Goal: Find specific page/section: Find specific page/section

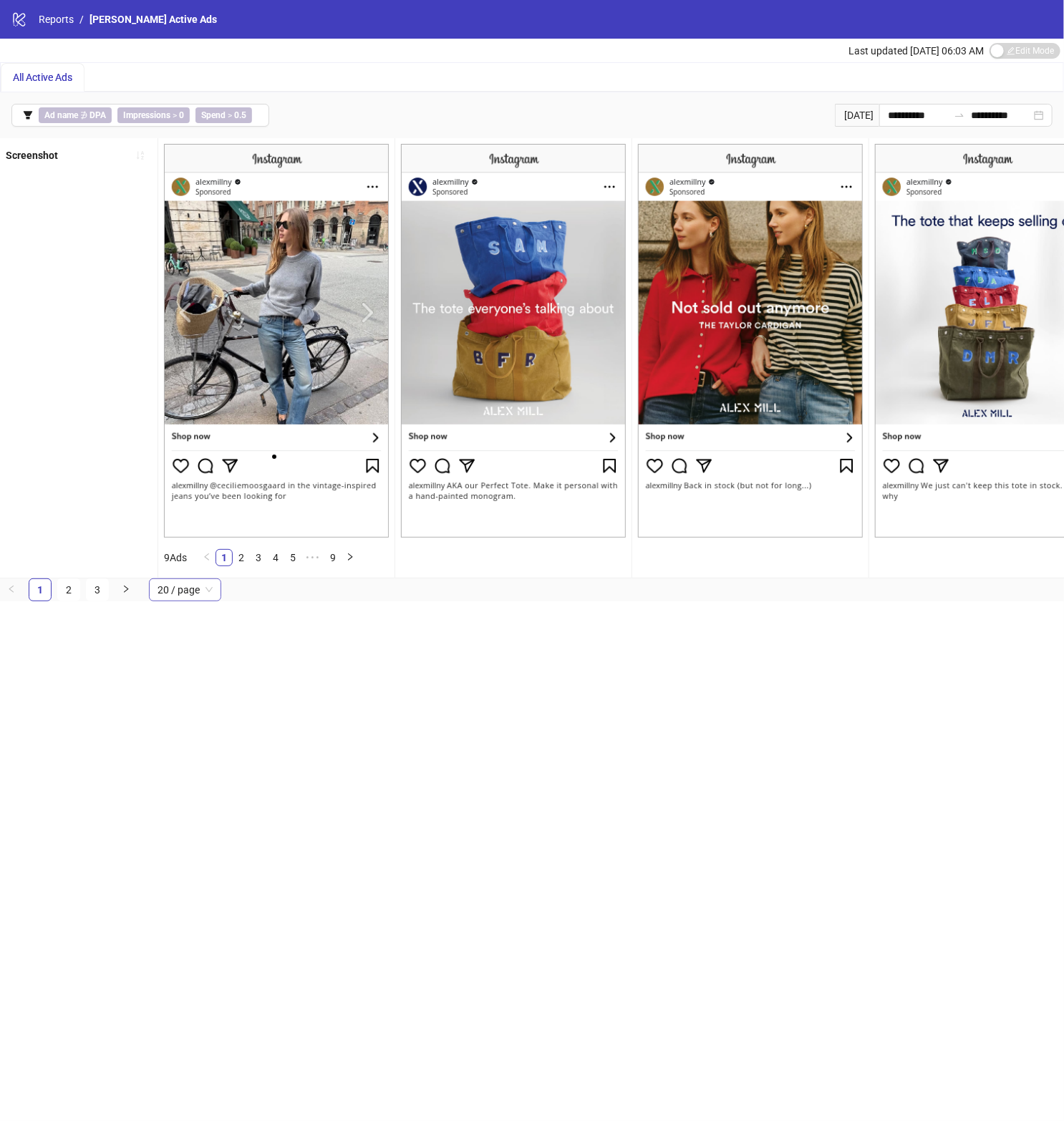
click at [199, 597] on span "20 / page" at bounding box center [185, 590] width 55 height 21
click at [180, 561] on div "100 / page" at bounding box center [185, 561] width 49 height 16
click at [246, 560] on link "2" at bounding box center [241, 557] width 16 height 16
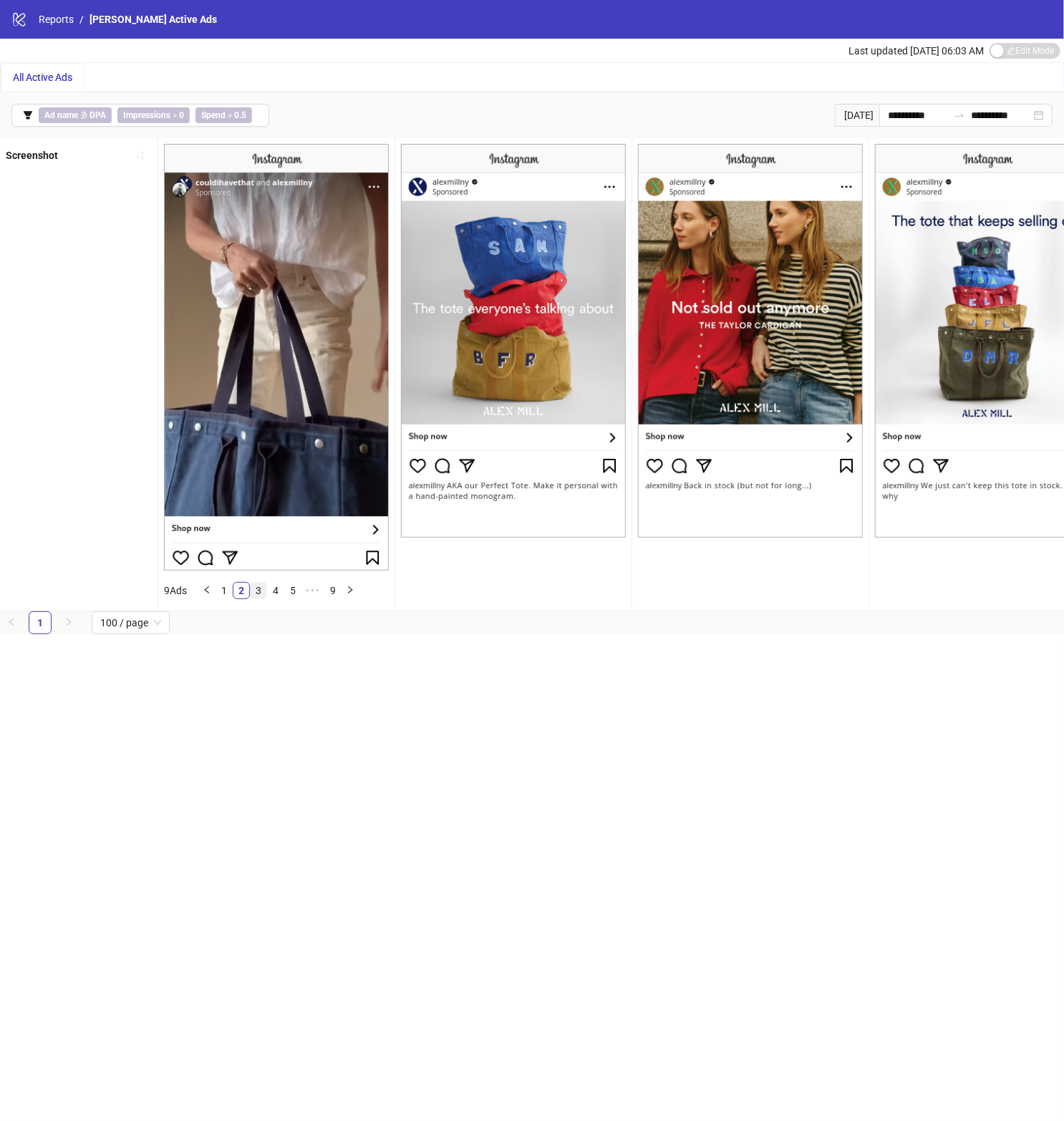
click at [260, 594] on link "3" at bounding box center [258, 591] width 16 height 16
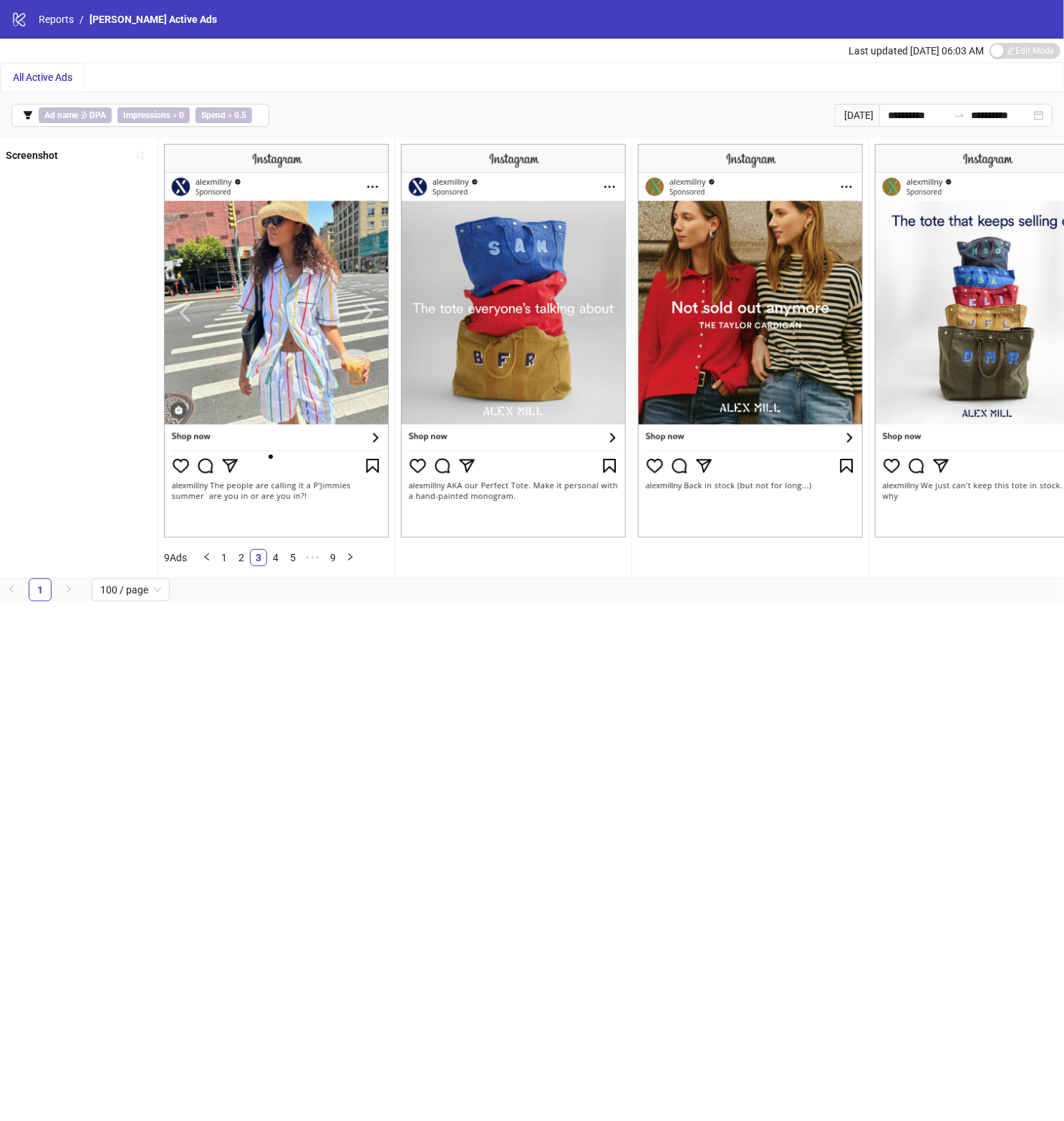
click at [159, 741] on div "**********" at bounding box center [532, 560] width 1064 height 1121
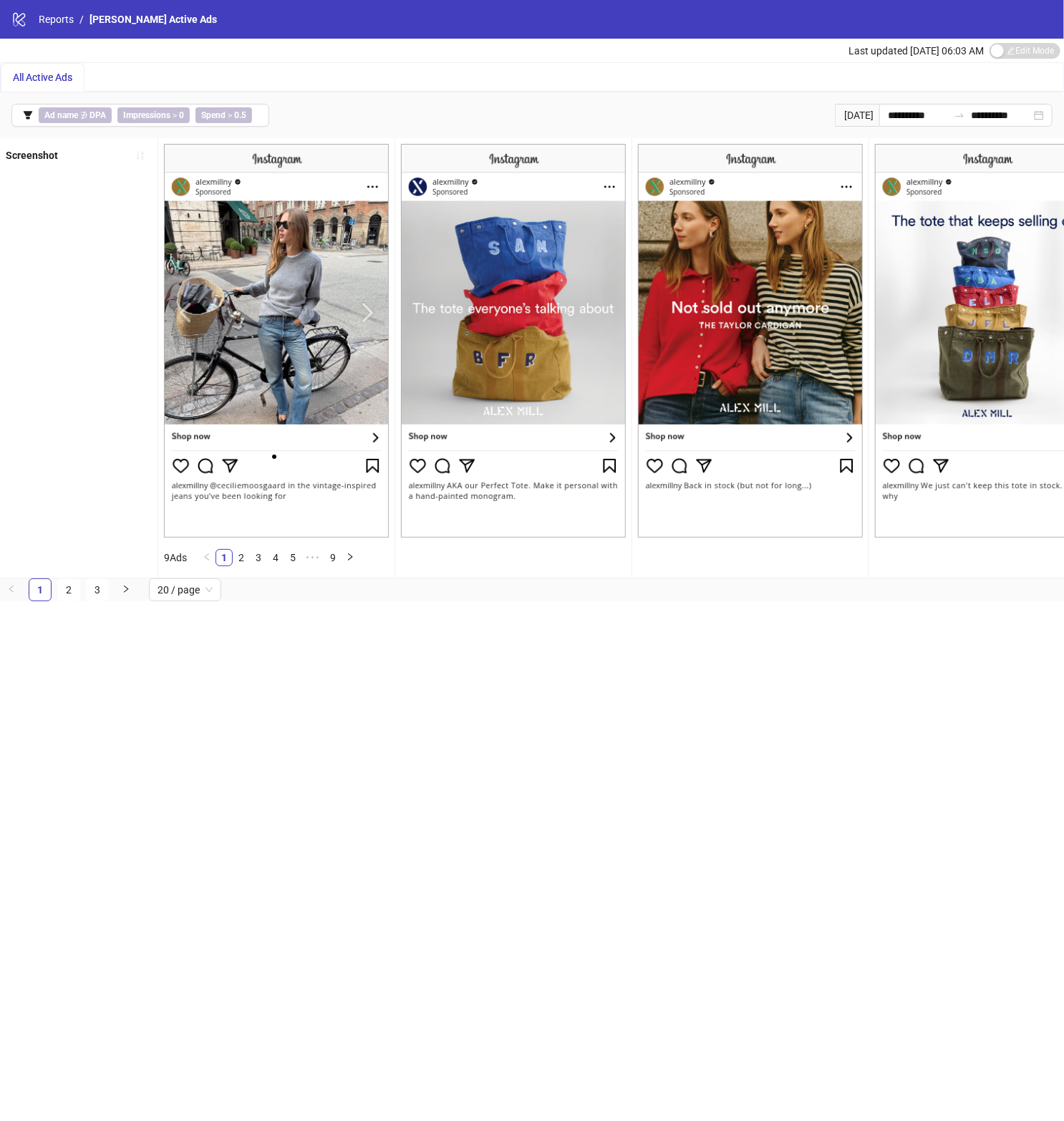
click at [122, 256] on div "Screenshot" at bounding box center [79, 359] width 158 height 440
click at [53, 18] on link "Reports" at bounding box center [56, 18] width 41 height 16
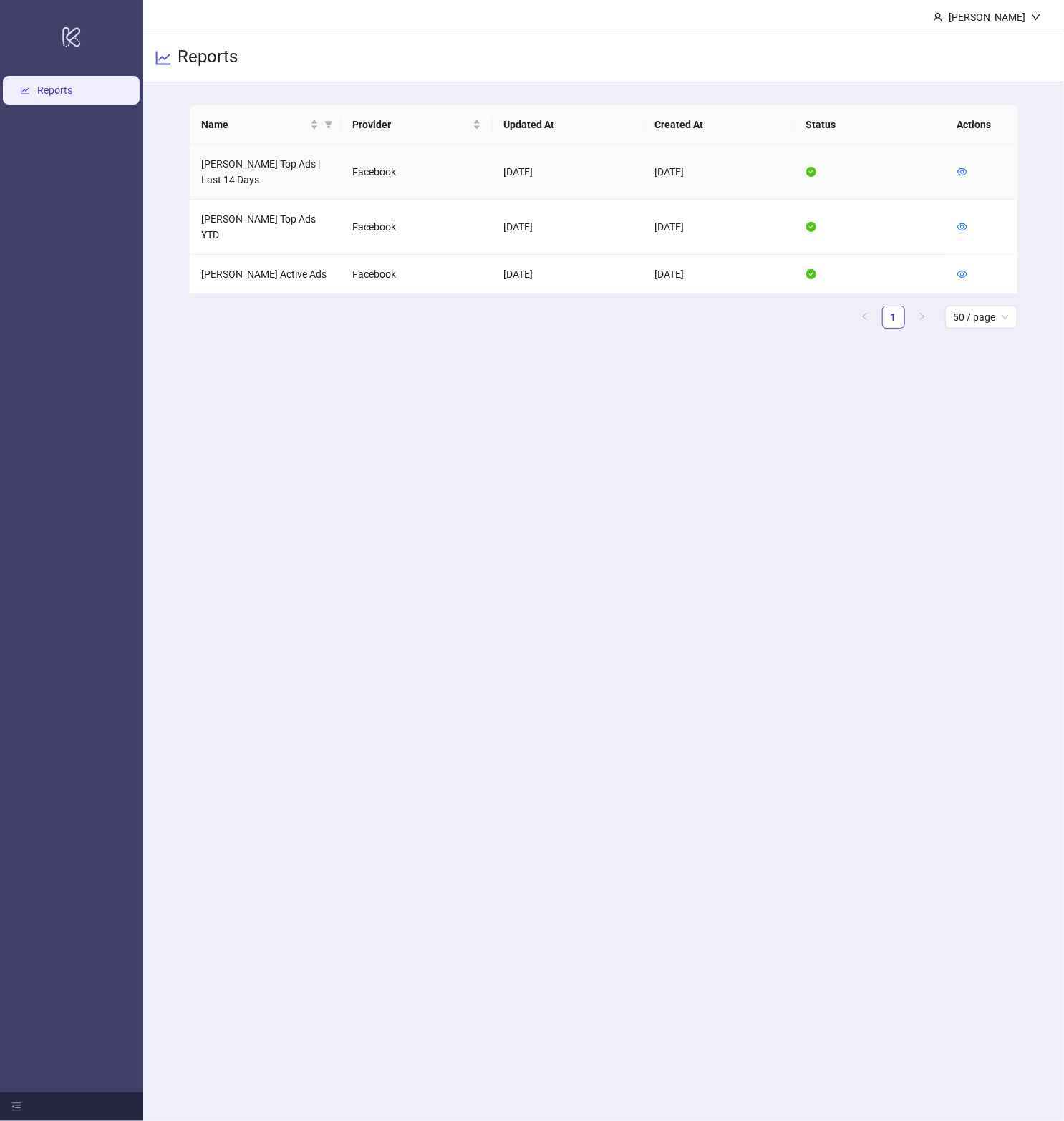
click at [218, 167] on td "[PERSON_NAME] Top Ads | Last 14 Days" at bounding box center [264, 173] width 151 height 55
click at [218, 167] on td "Alex Mill Top Ads | Last 14 Days" at bounding box center [264, 173] width 151 height 55
click at [959, 173] on icon "eye" at bounding box center [962, 172] width 10 height 10
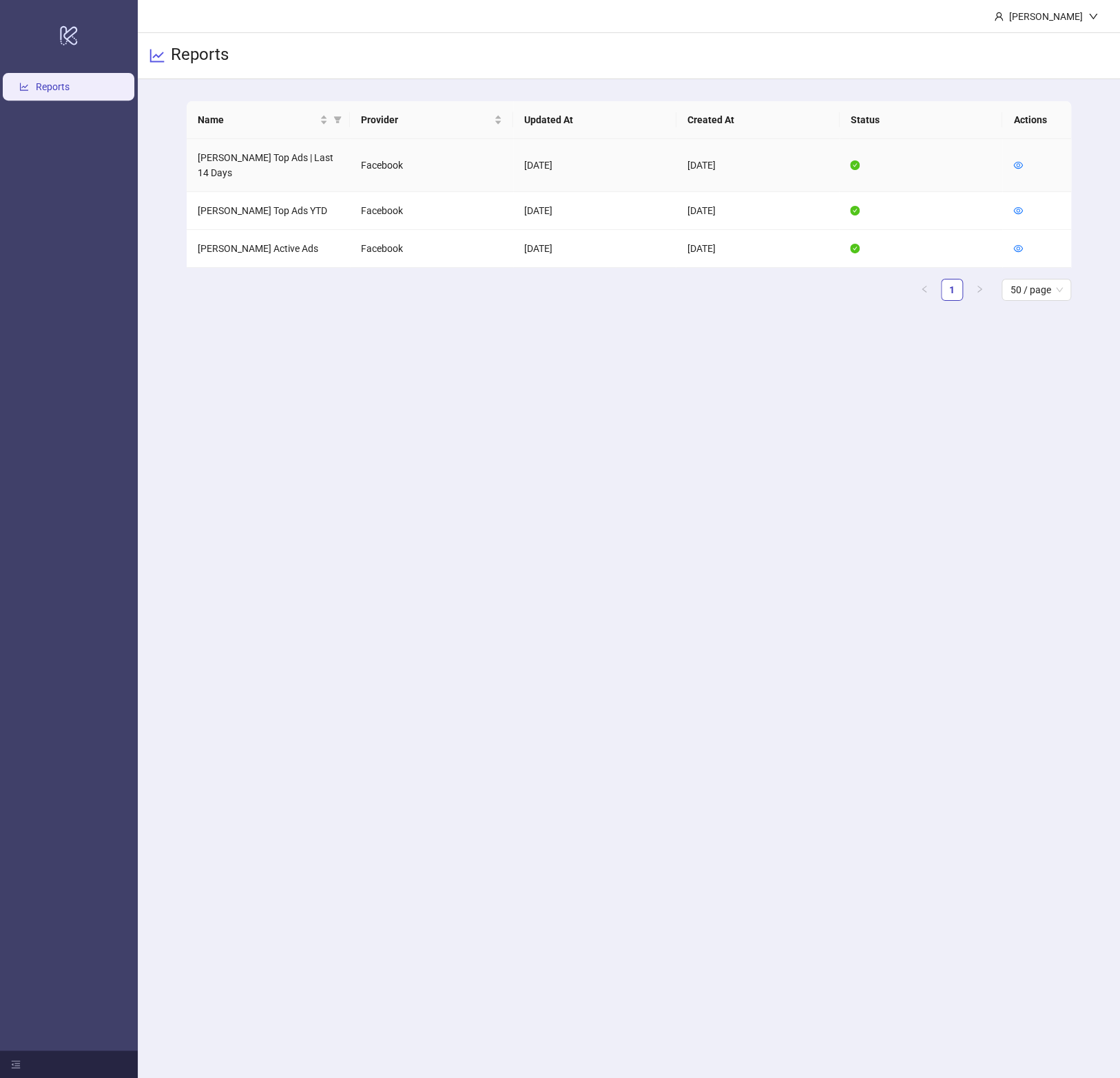
click at [1018, 164] on div at bounding box center [1018, 164] width 10 height 15
click at [1015, 161] on icon "eye" at bounding box center [1018, 165] width 10 height 10
